Goal: Entertainment & Leisure: Consume media (video, audio)

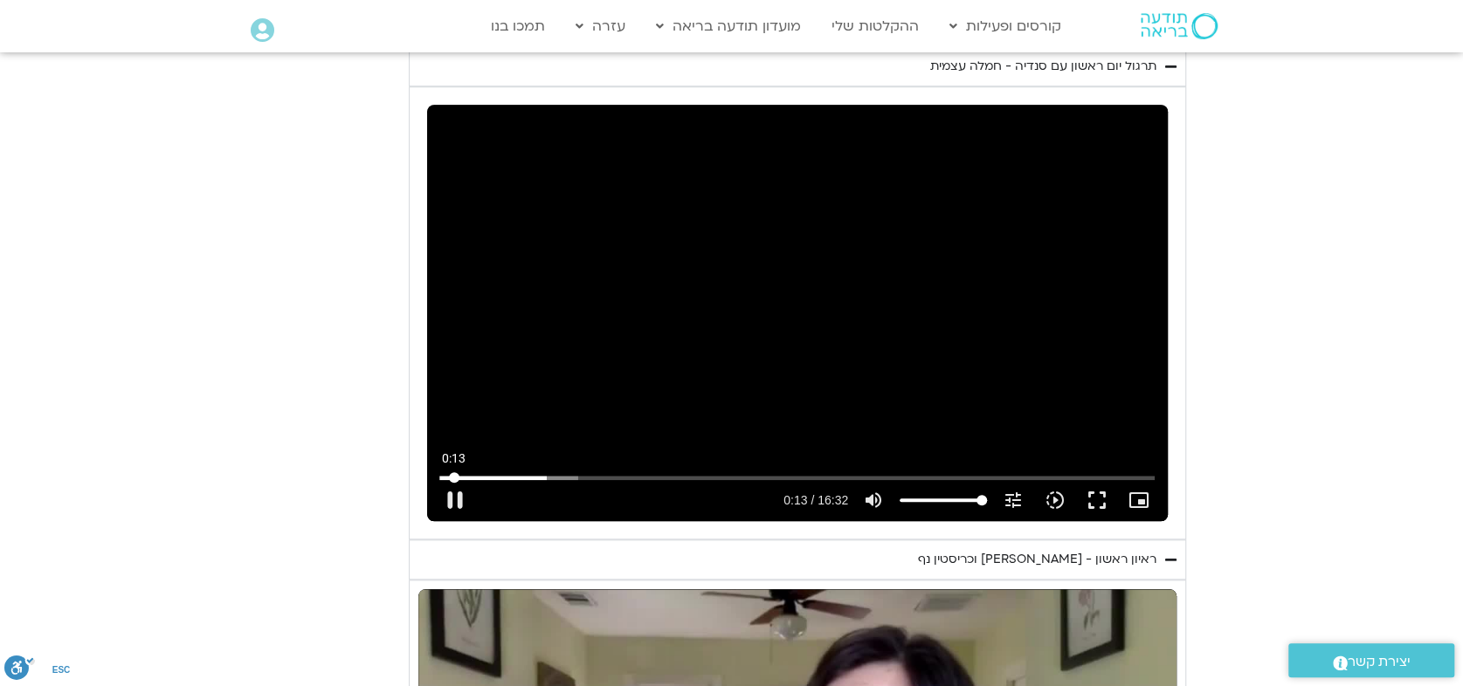
click at [512, 472] on input "Seek" at bounding box center [796, 477] width 715 height 10
type input "63.803728"
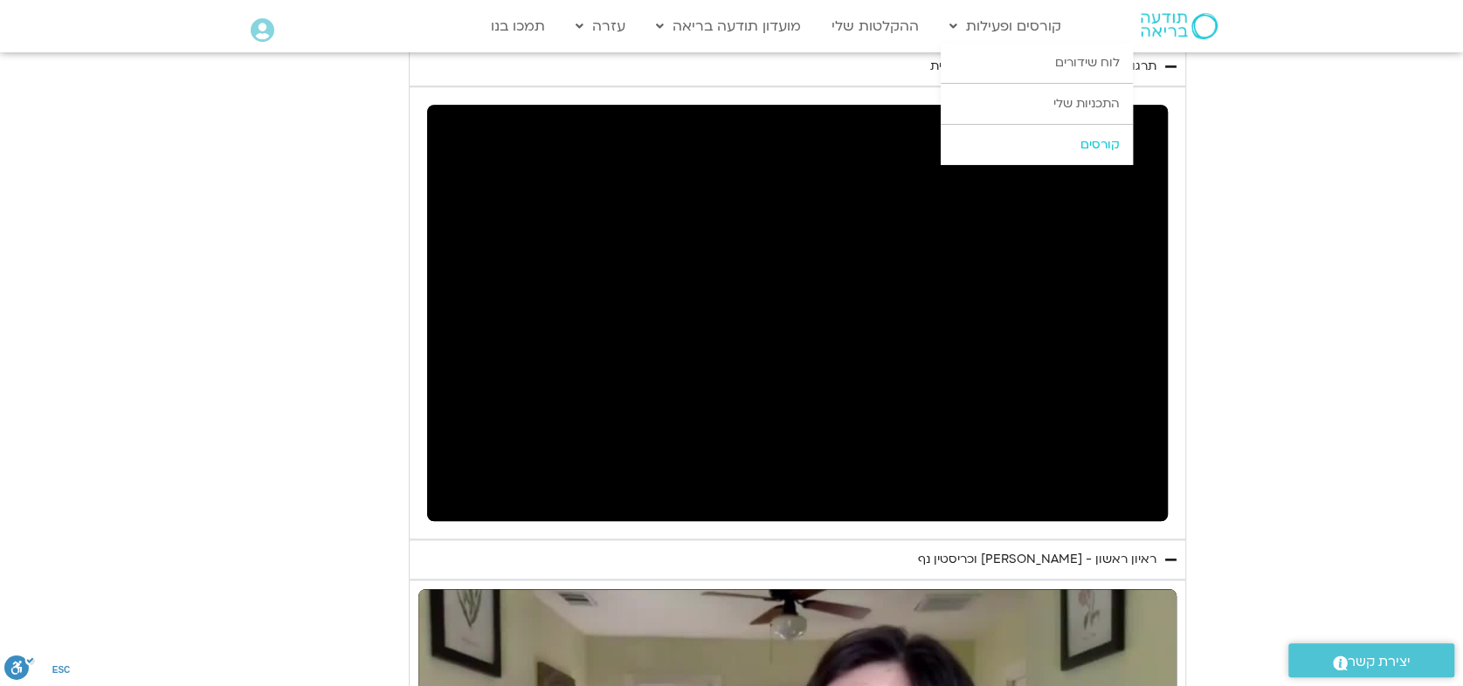
click at [1085, 143] on link "קורסים" at bounding box center [1037, 145] width 192 height 40
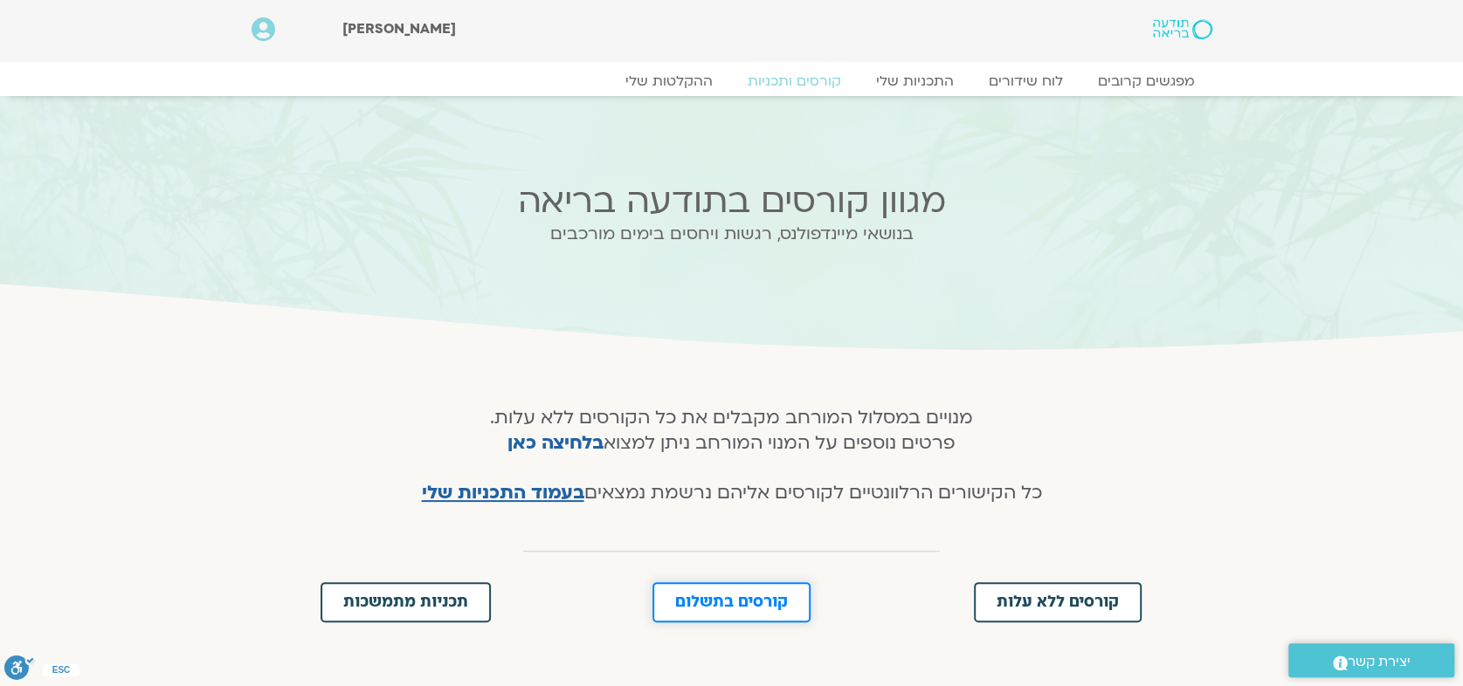
click at [768, 599] on span "קורסים בתשלום" at bounding box center [731, 603] width 113 height 16
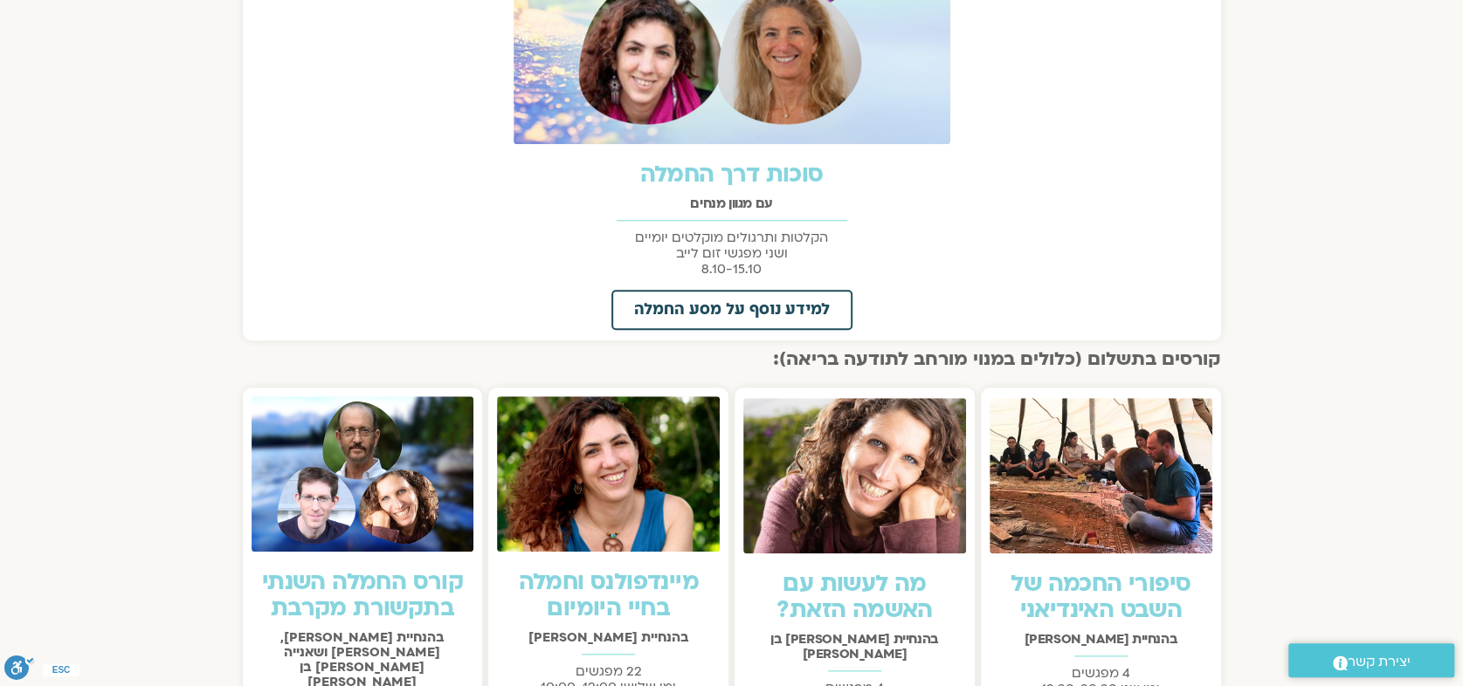
scroll to position [1237, 0]
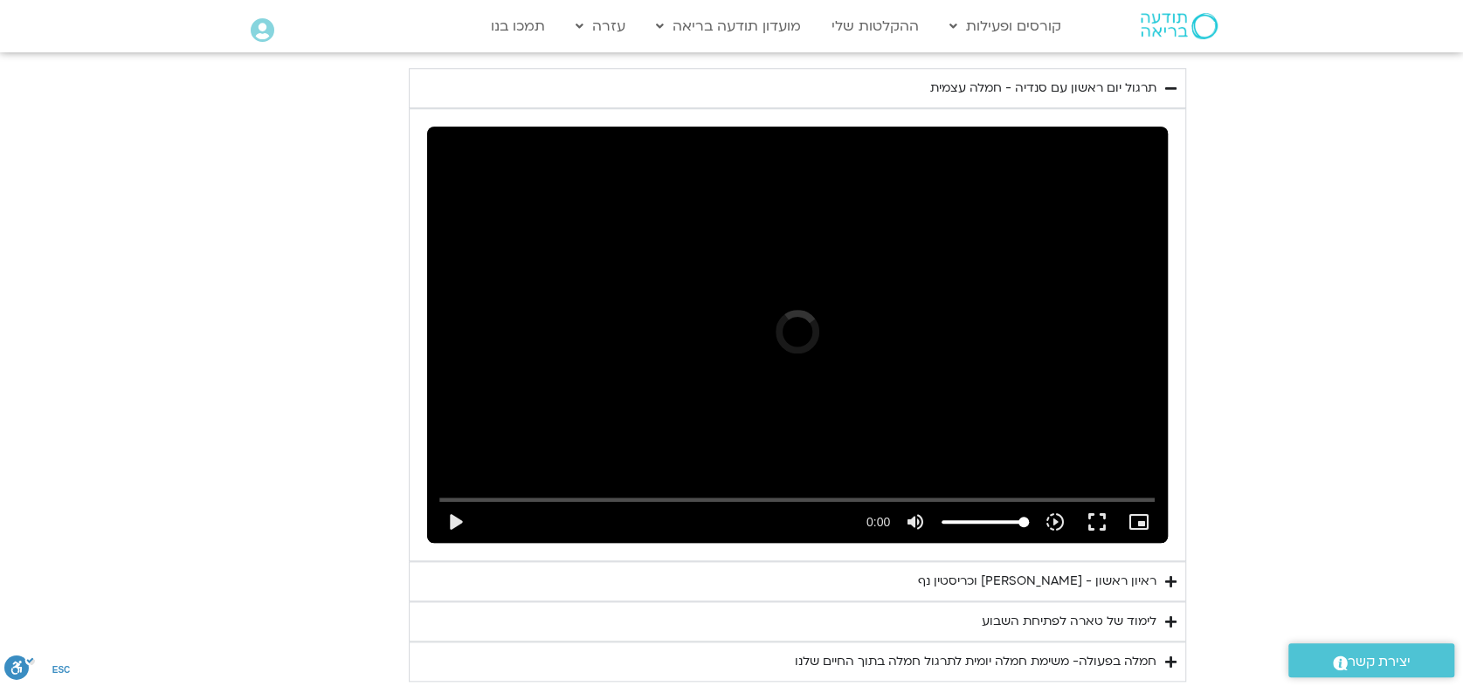
scroll to position [951, 0]
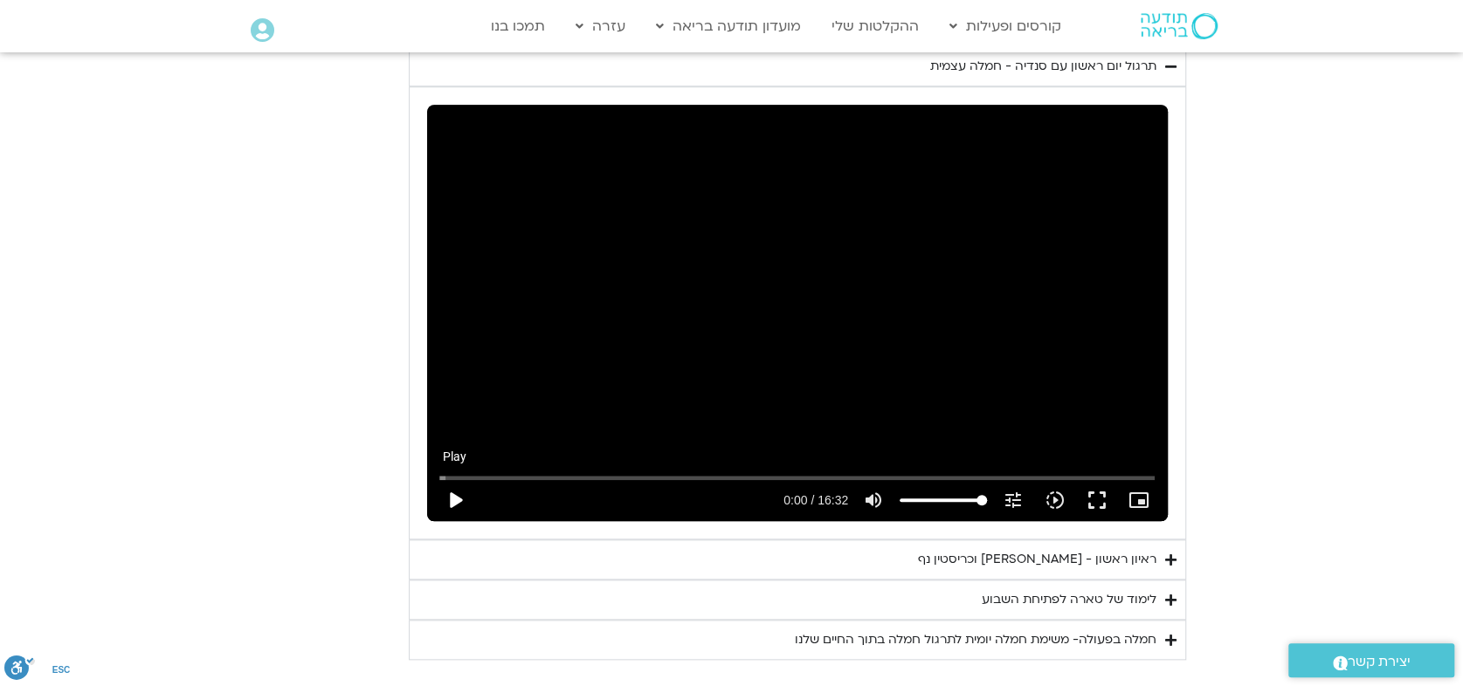
click at [452, 497] on button "play_arrow" at bounding box center [455, 500] width 42 height 42
click at [521, 477] on input "Seek" at bounding box center [796, 477] width 715 height 10
click at [508, 477] on input "Seek" at bounding box center [796, 477] width 715 height 10
click at [642, 475] on input "Seek" at bounding box center [796, 477] width 715 height 10
click at [458, 493] on button "play_arrow" at bounding box center [455, 500] width 42 height 42
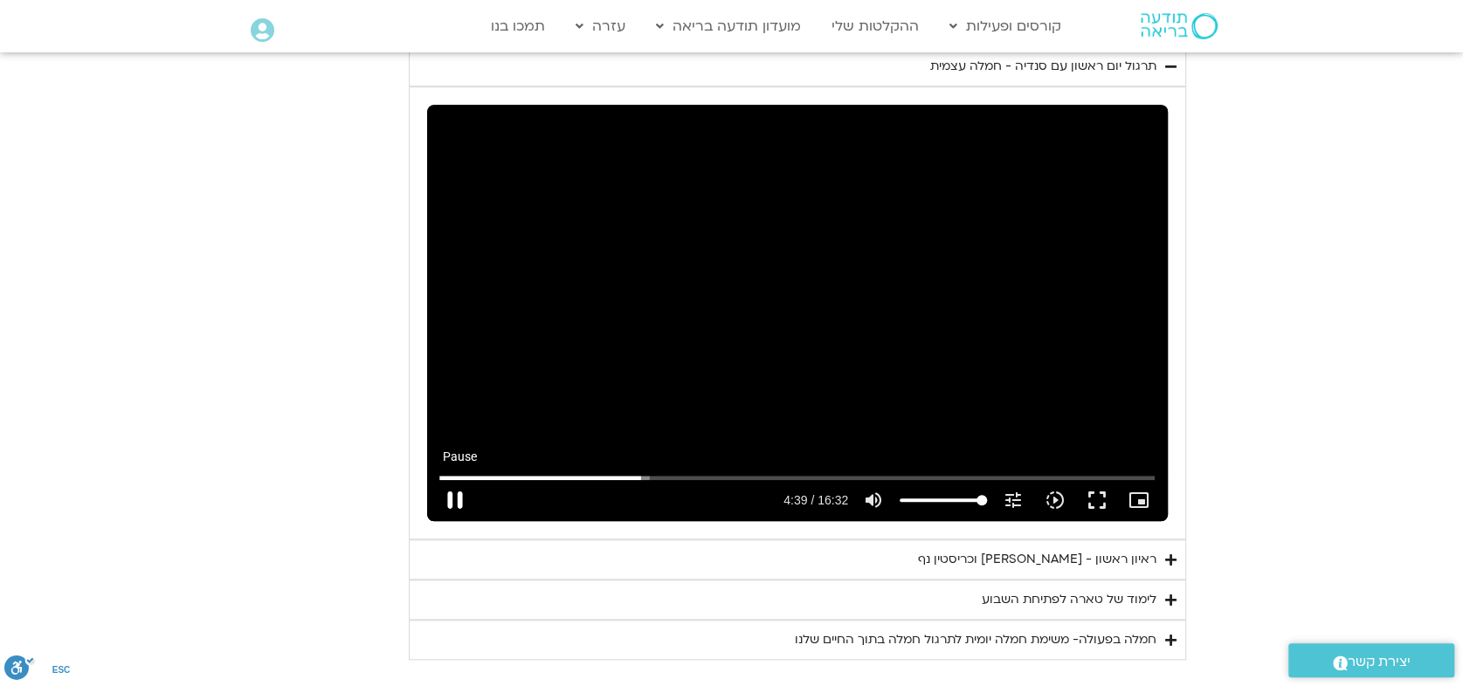
type input "280.176693"
click at [691, 473] on input "Seek" at bounding box center [796, 477] width 715 height 10
click at [645, 473] on input "Seek" at bounding box center [796, 477] width 715 height 10
click at [799, 478] on input "Seek" at bounding box center [796, 477] width 715 height 10
click at [741, 474] on input "Seek" at bounding box center [796, 477] width 715 height 10
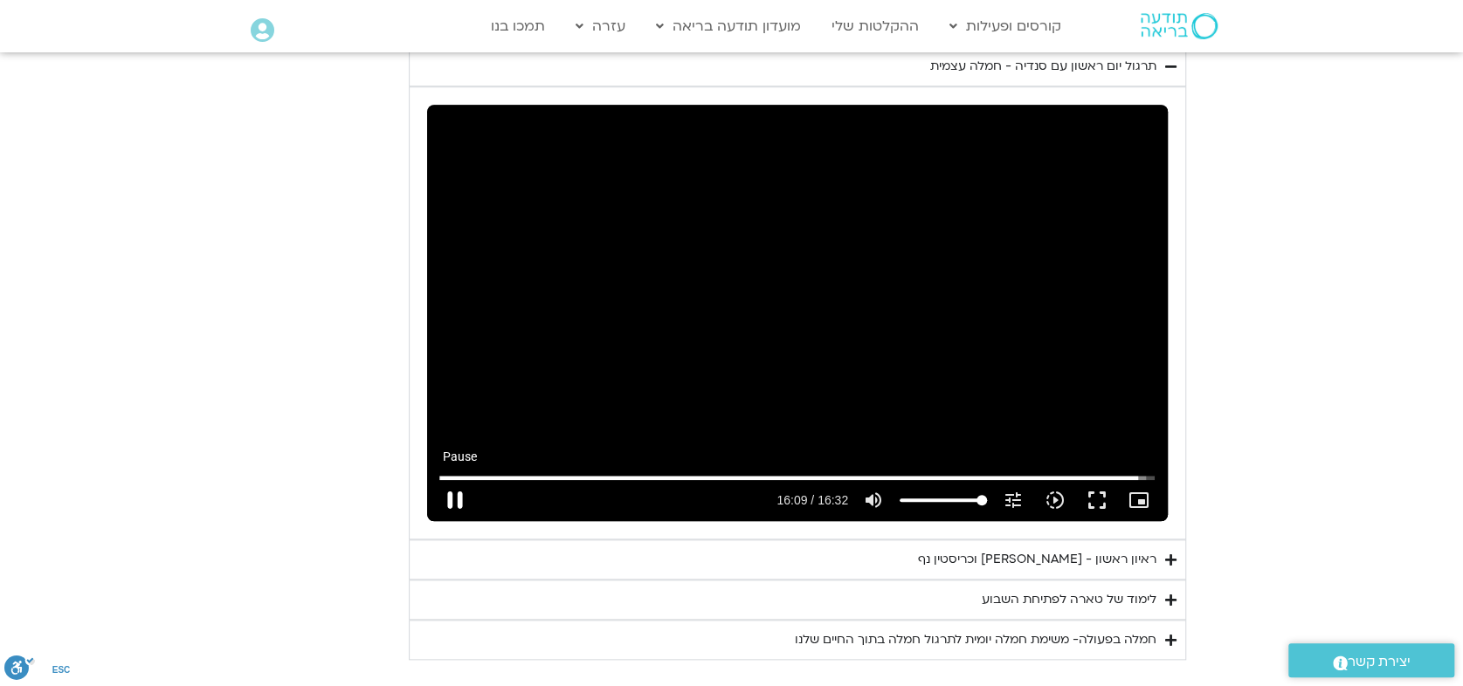
click at [454, 500] on button "pause" at bounding box center [455, 500] width 42 height 42
type input "969.778589"
